Goal: Task Accomplishment & Management: Complete application form

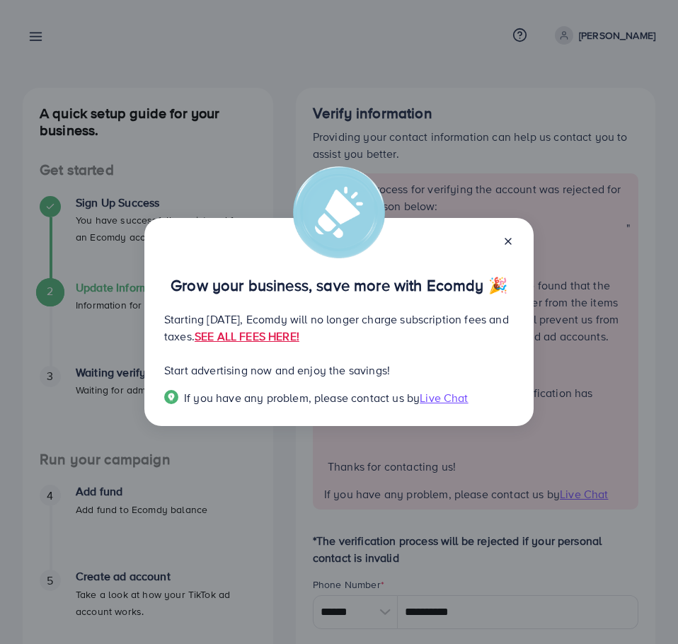
click at [503, 233] on div at bounding box center [502, 240] width 23 height 16
click at [300, 334] on link "SEE ALL FEES HERE!" at bounding box center [247, 337] width 105 height 16
click at [516, 240] on div "Grow your business, save more with Ecomdy 🎉 Starting [DATE], Ecomdy will no lon…" at bounding box center [338, 322] width 389 height 208
click at [506, 244] on icon at bounding box center [508, 241] width 11 height 11
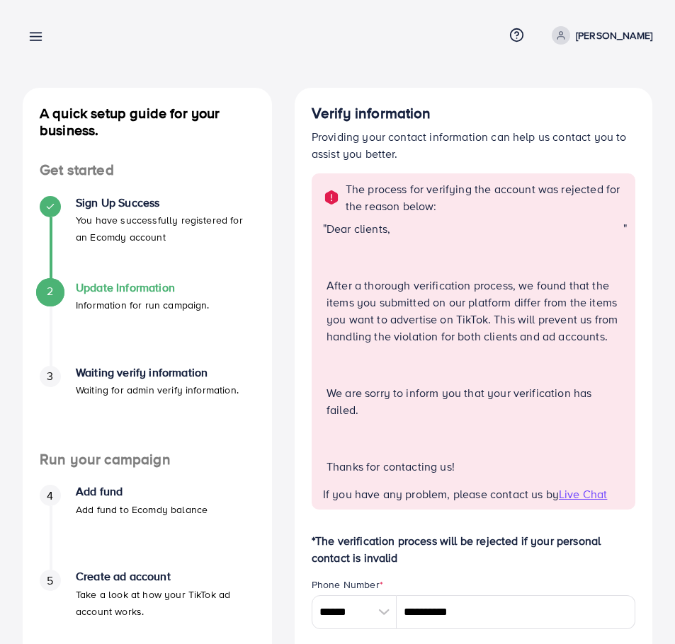
drag, startPoint x: 506, startPoint y: 244, endPoint x: 426, endPoint y: 229, distance: 80.7
drag, startPoint x: 426, startPoint y: 229, endPoint x: 355, endPoint y: 193, distance: 79.8
click at [355, 193] on p "The process for verifying the account was rejected for the reason below:" at bounding box center [486, 198] width 281 height 34
click at [598, 35] on link "[PERSON_NAME]" at bounding box center [599, 35] width 106 height 18
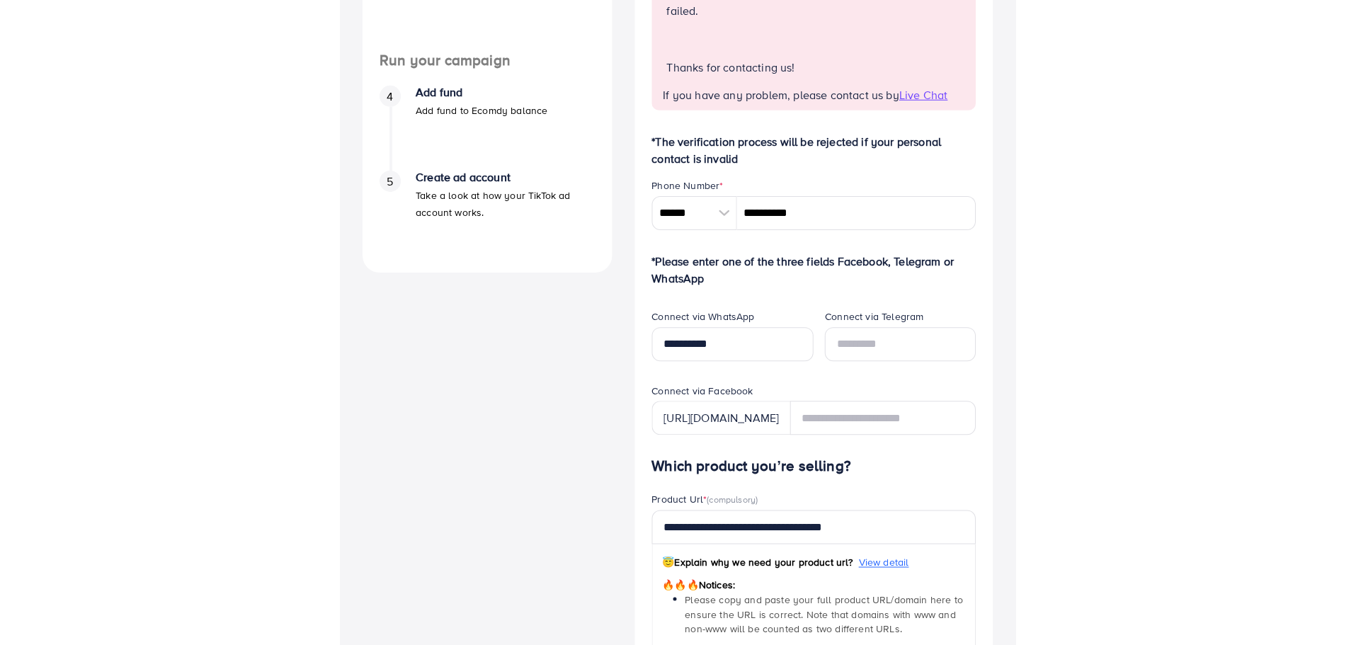
scroll to position [637, 0]
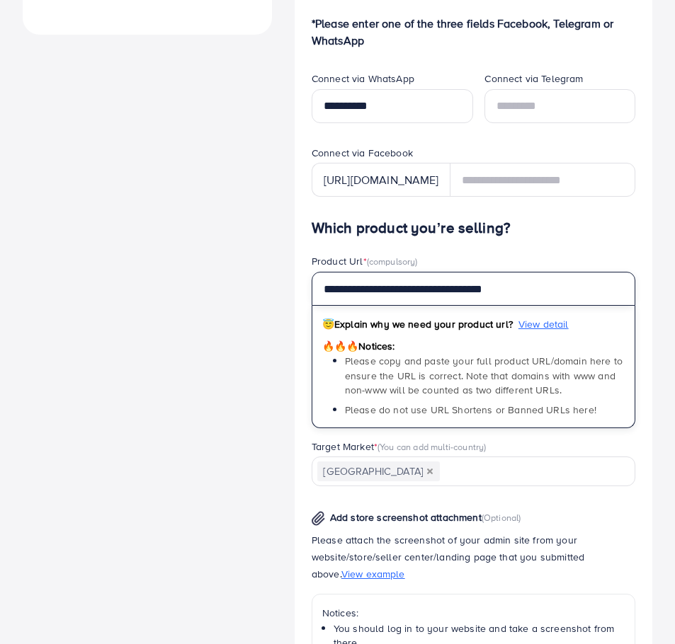
drag, startPoint x: 411, startPoint y: 290, endPoint x: 341, endPoint y: 292, distance: 69.4
click at [341, 292] on input "**********" at bounding box center [474, 289] width 324 height 34
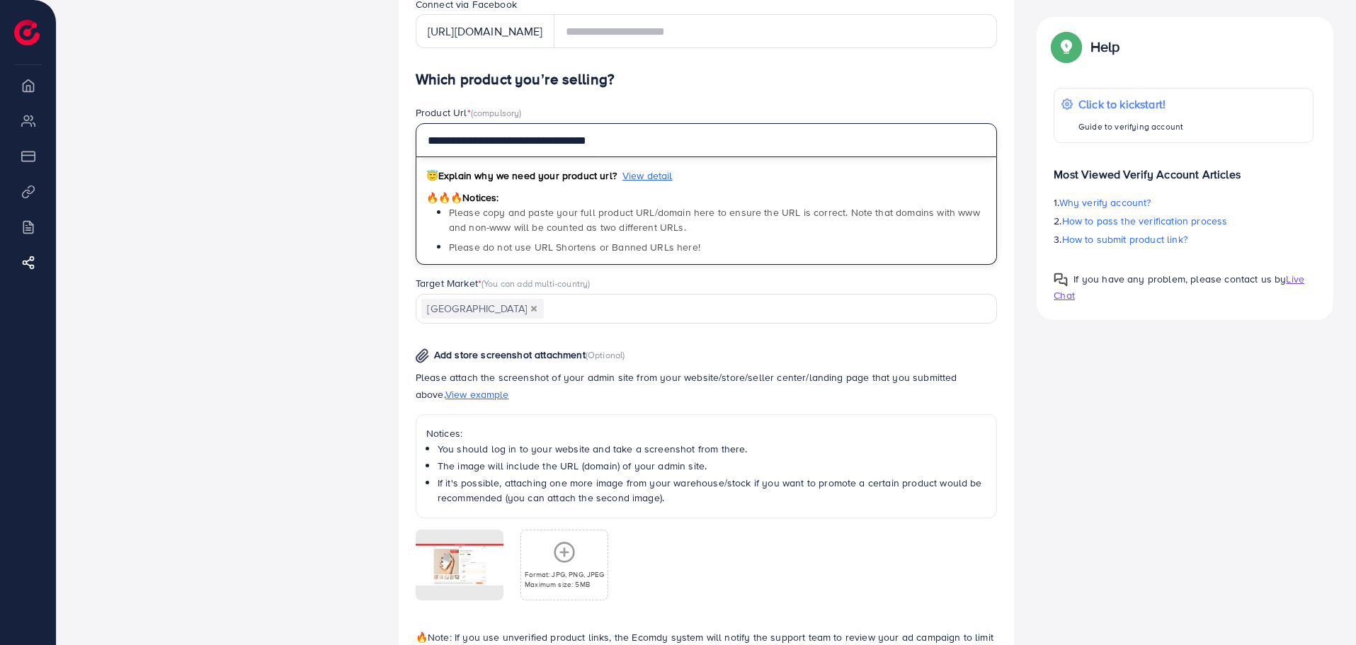
scroll to position [778, 0]
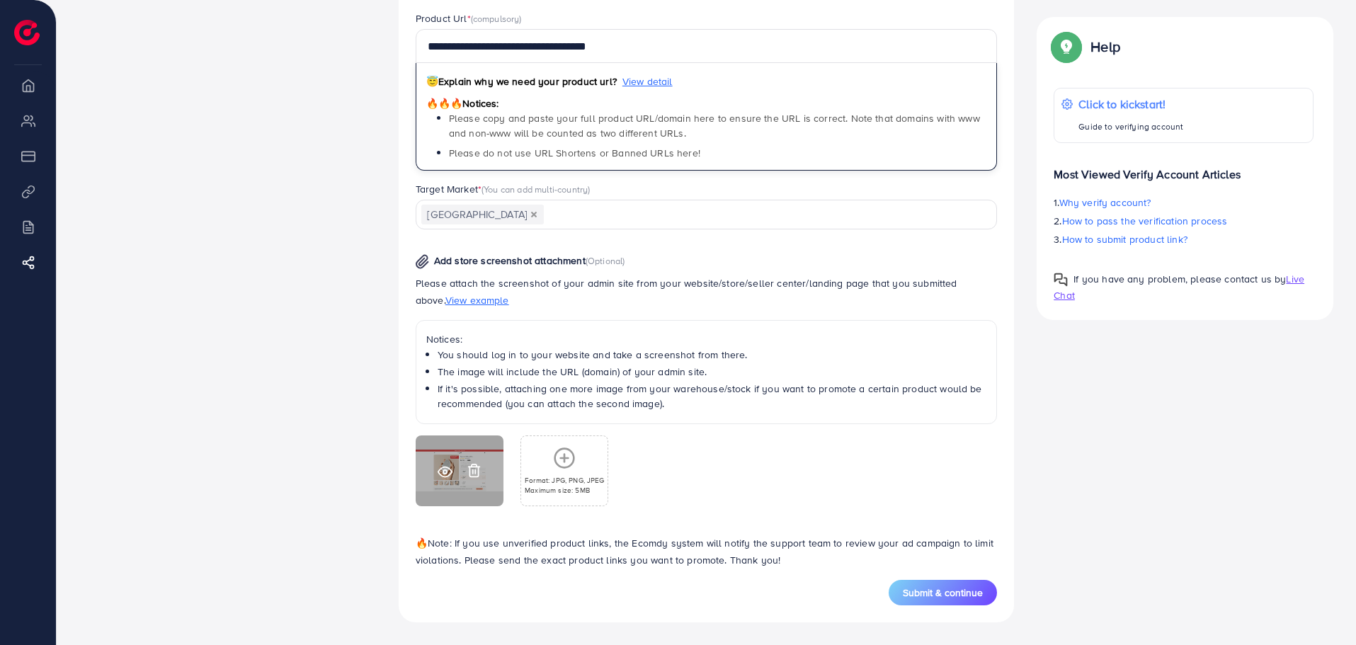
click at [439, 472] on icon at bounding box center [445, 472] width 15 height 15
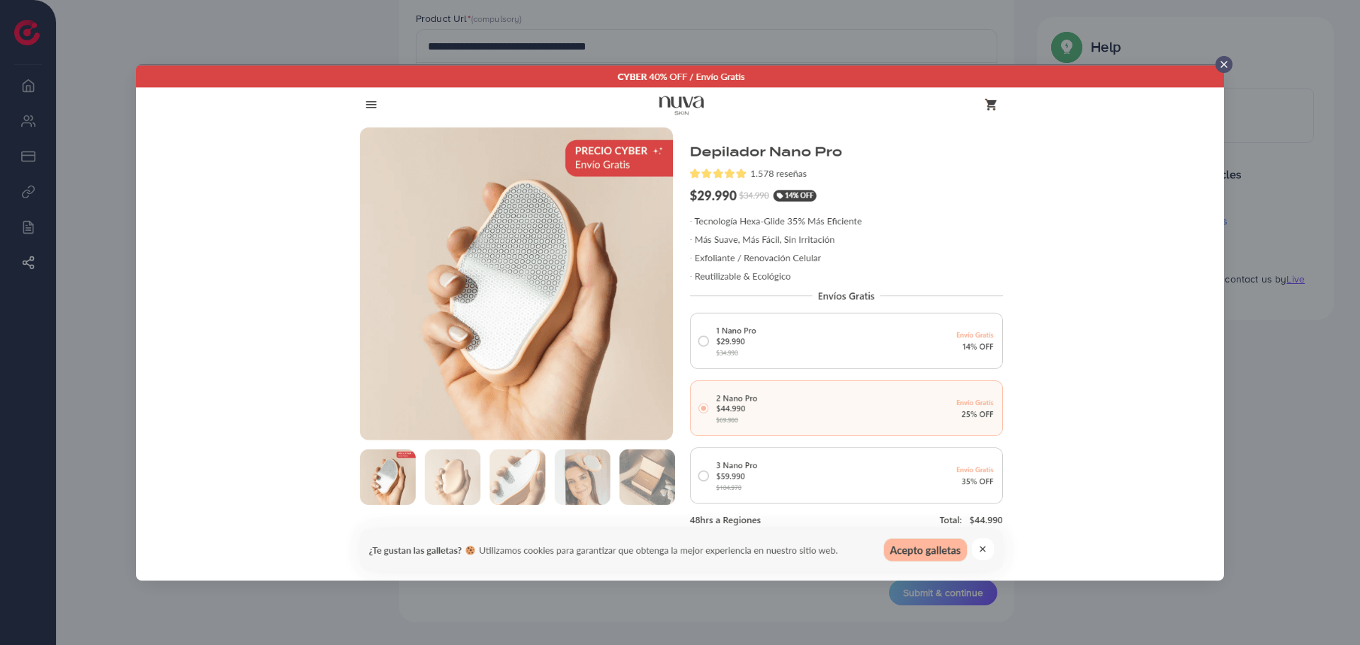
click at [678, 304] on div at bounding box center [680, 322] width 1360 height 645
